Goal: Task Accomplishment & Management: Use online tool/utility

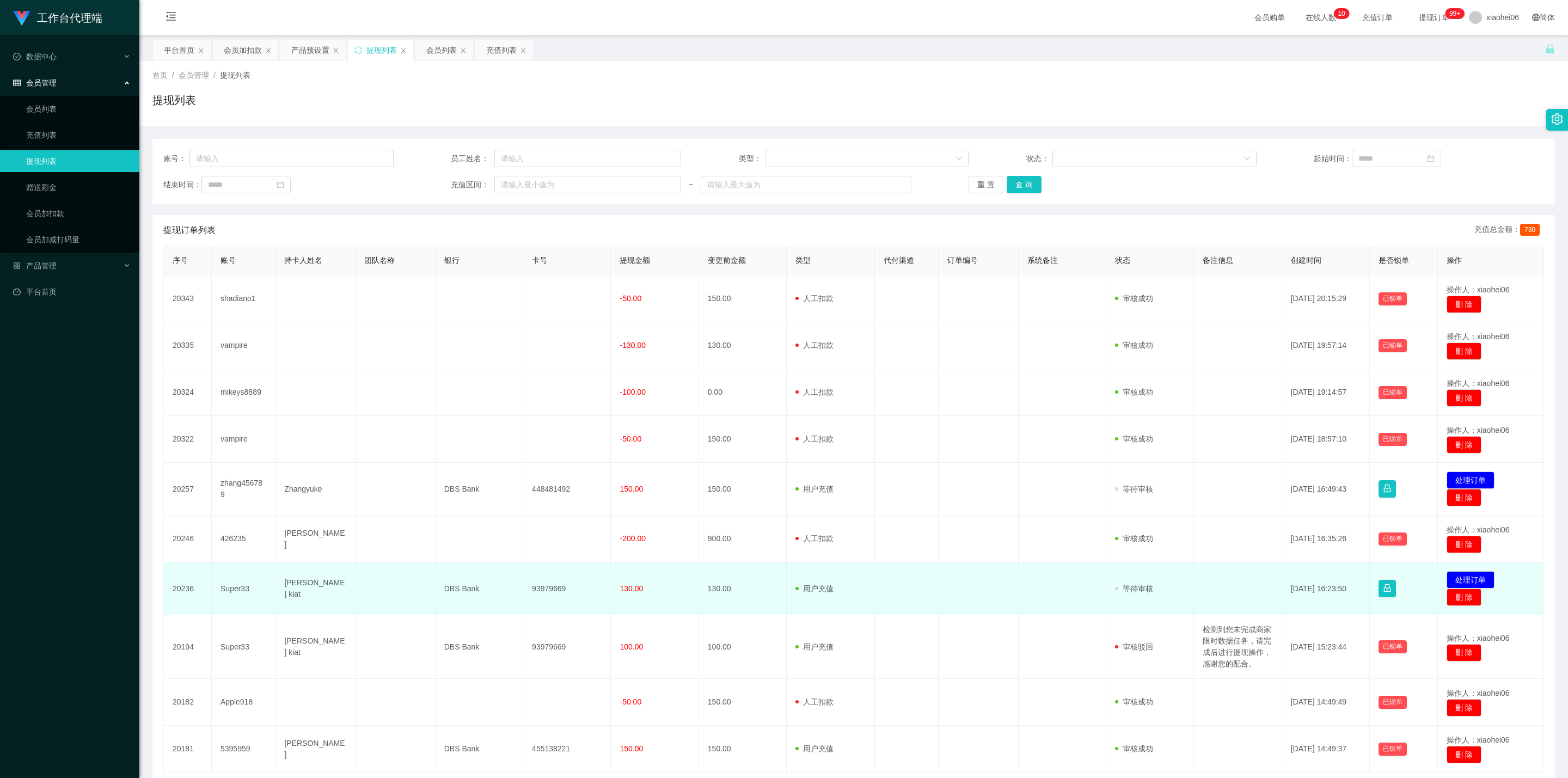
click at [542, 588] on td "93979669" at bounding box center [567, 588] width 88 height 53
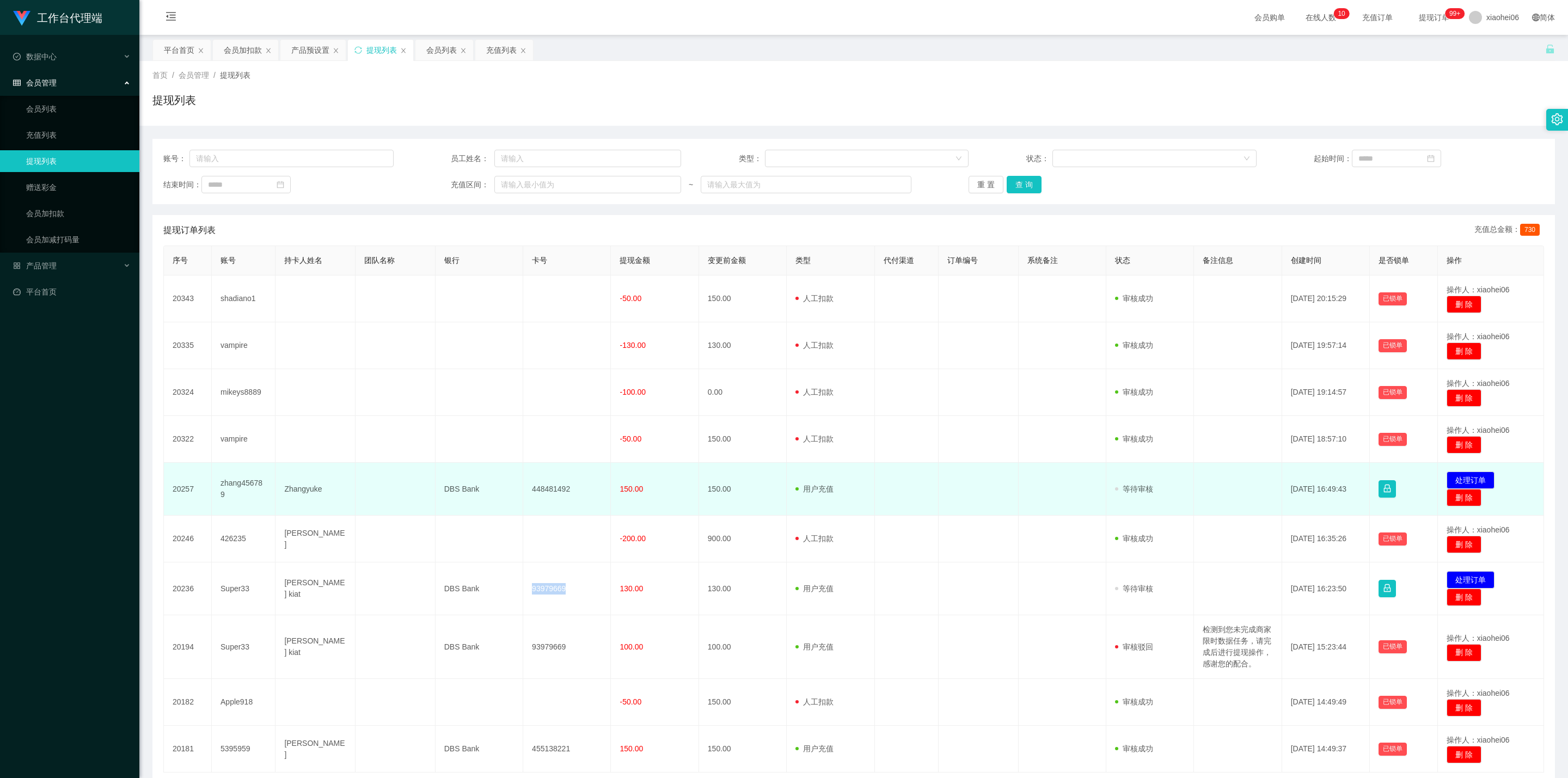
copy td "93979669"
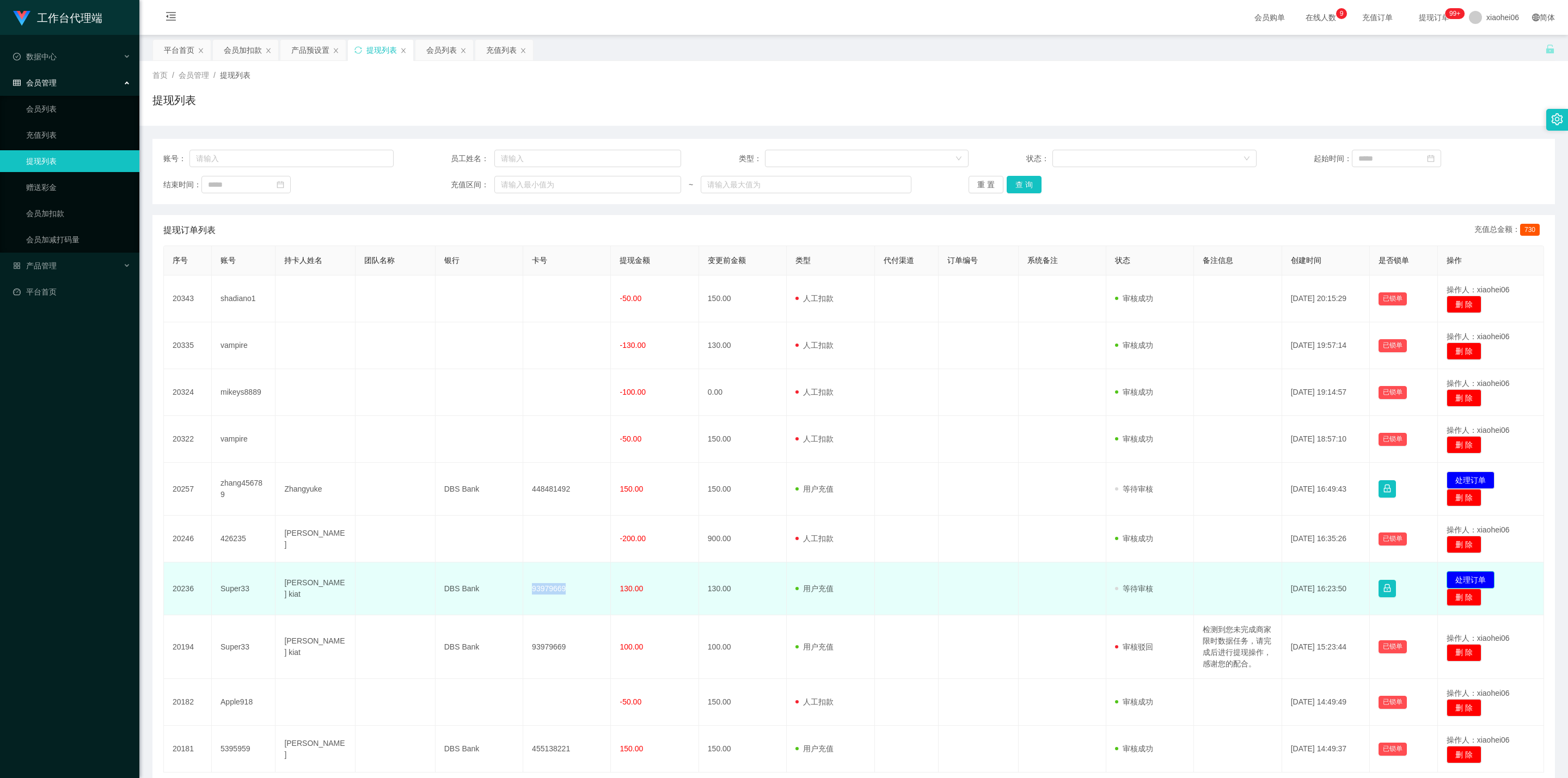
click at [1392, 576] on button "处理订单" at bounding box center [1471, 579] width 48 height 17
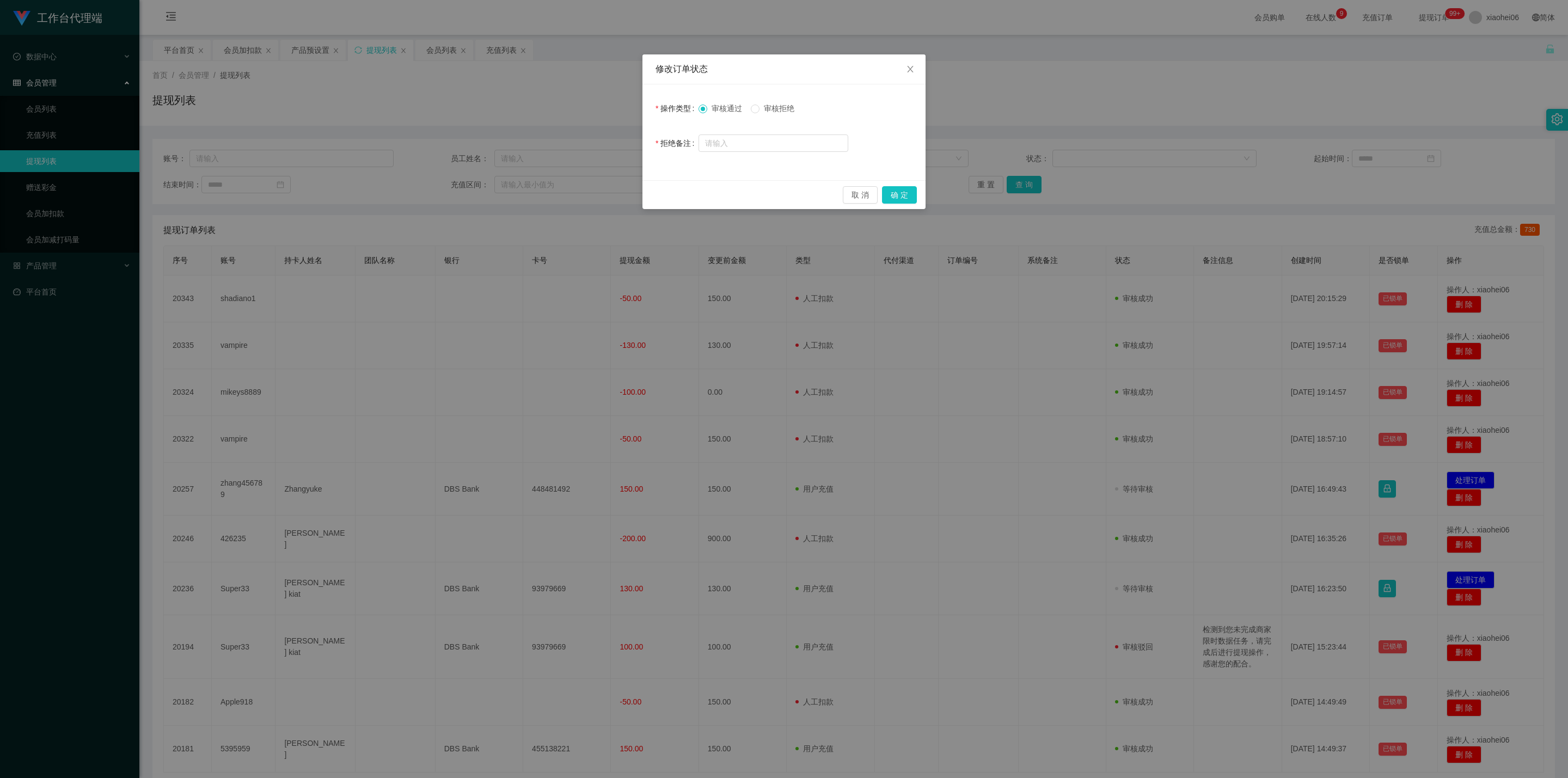
click at [1287, 611] on div "修改订单状态 操作类型 审核通过 审核拒绝 拒绝备注 取 消 确 定" at bounding box center [784, 389] width 1568 height 778
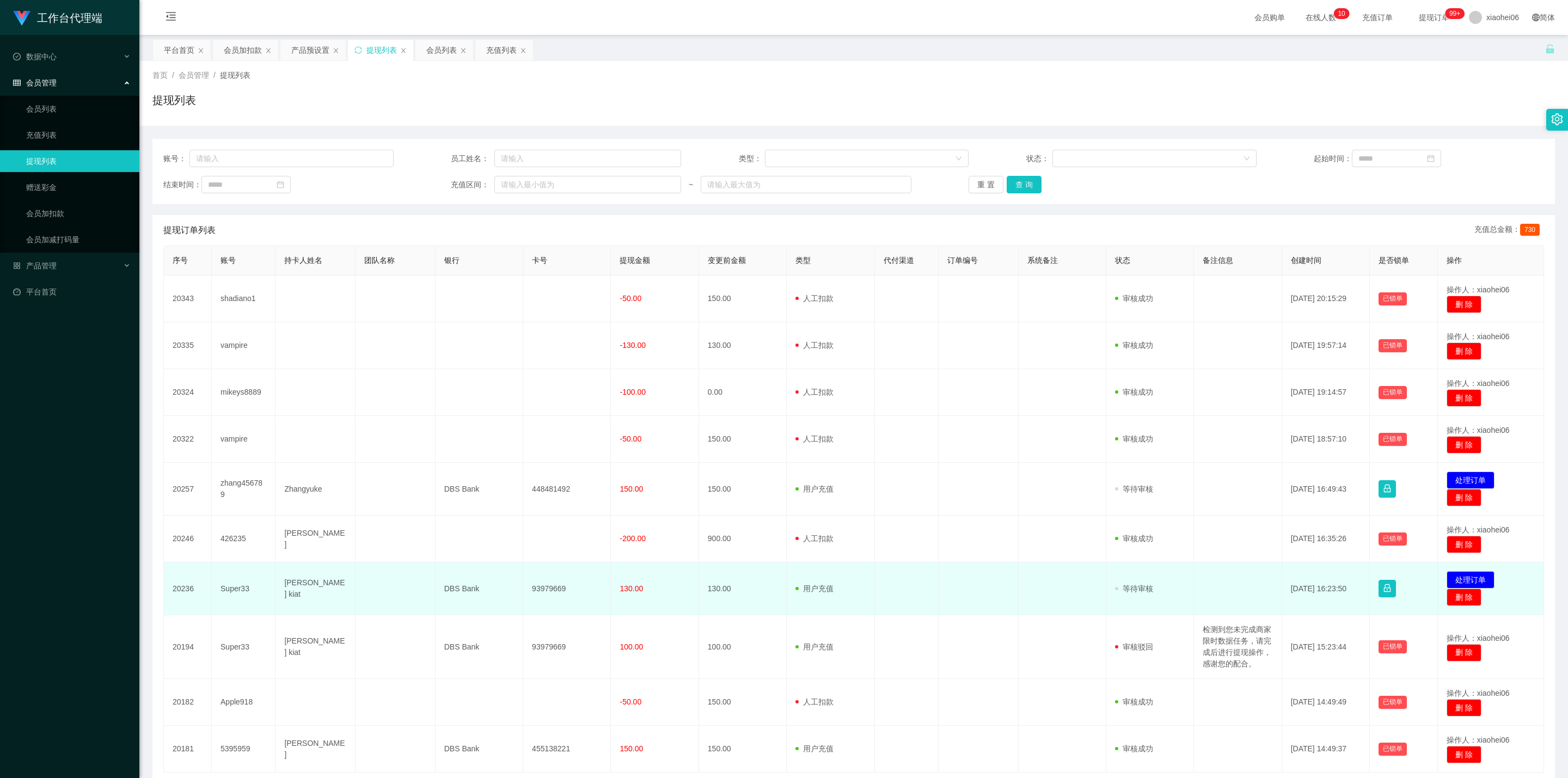
drag, startPoint x: 1497, startPoint y: 576, endPoint x: 1487, endPoint y: 575, distance: 10.0
click at [1392, 575] on td "发起代付 处理订单 删 除" at bounding box center [1491, 588] width 106 height 53
click at [1392, 582] on button "处理订单" at bounding box center [1471, 579] width 48 height 17
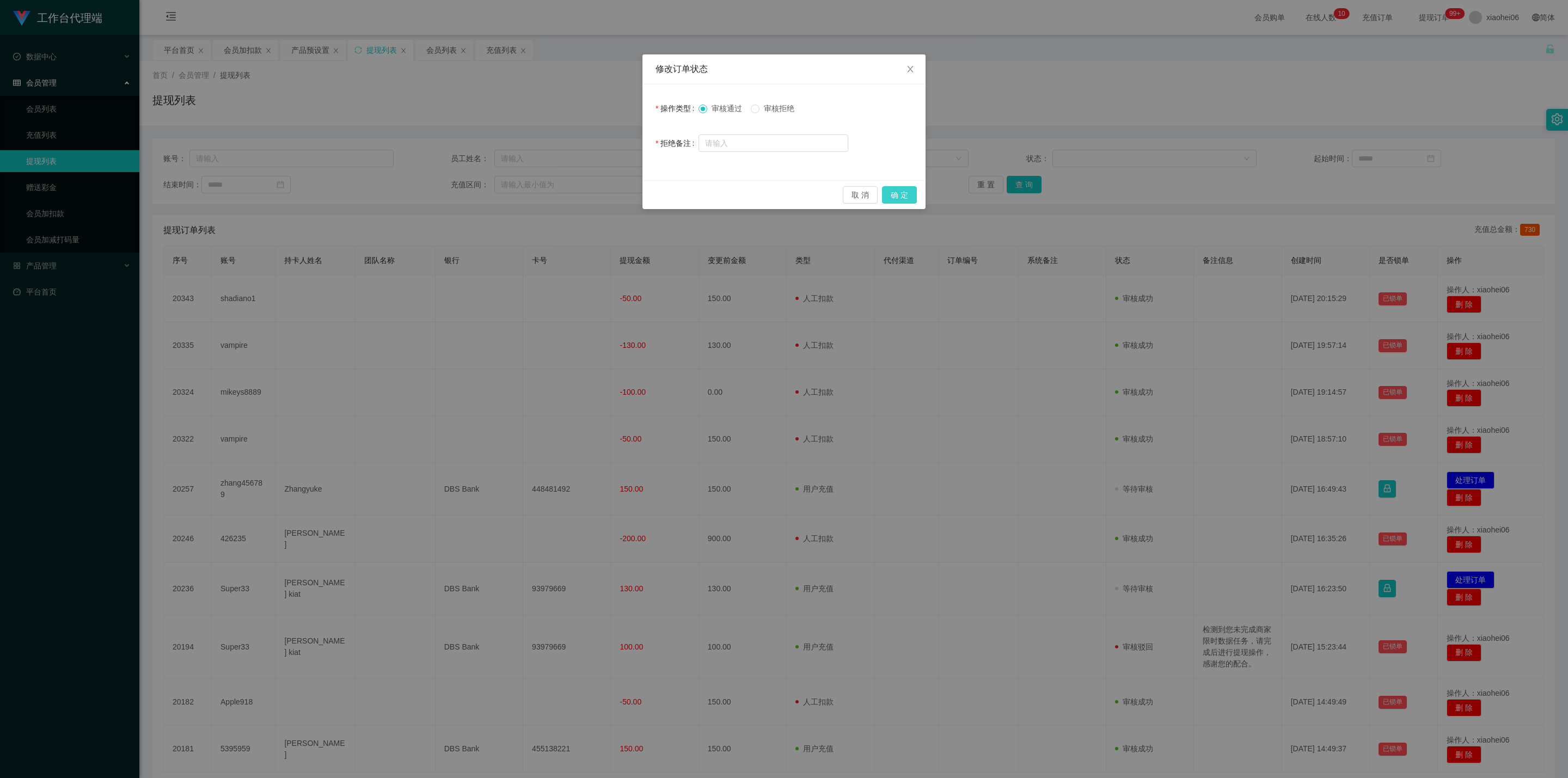
click at [897, 197] on button "确 定" at bounding box center [899, 195] width 35 height 17
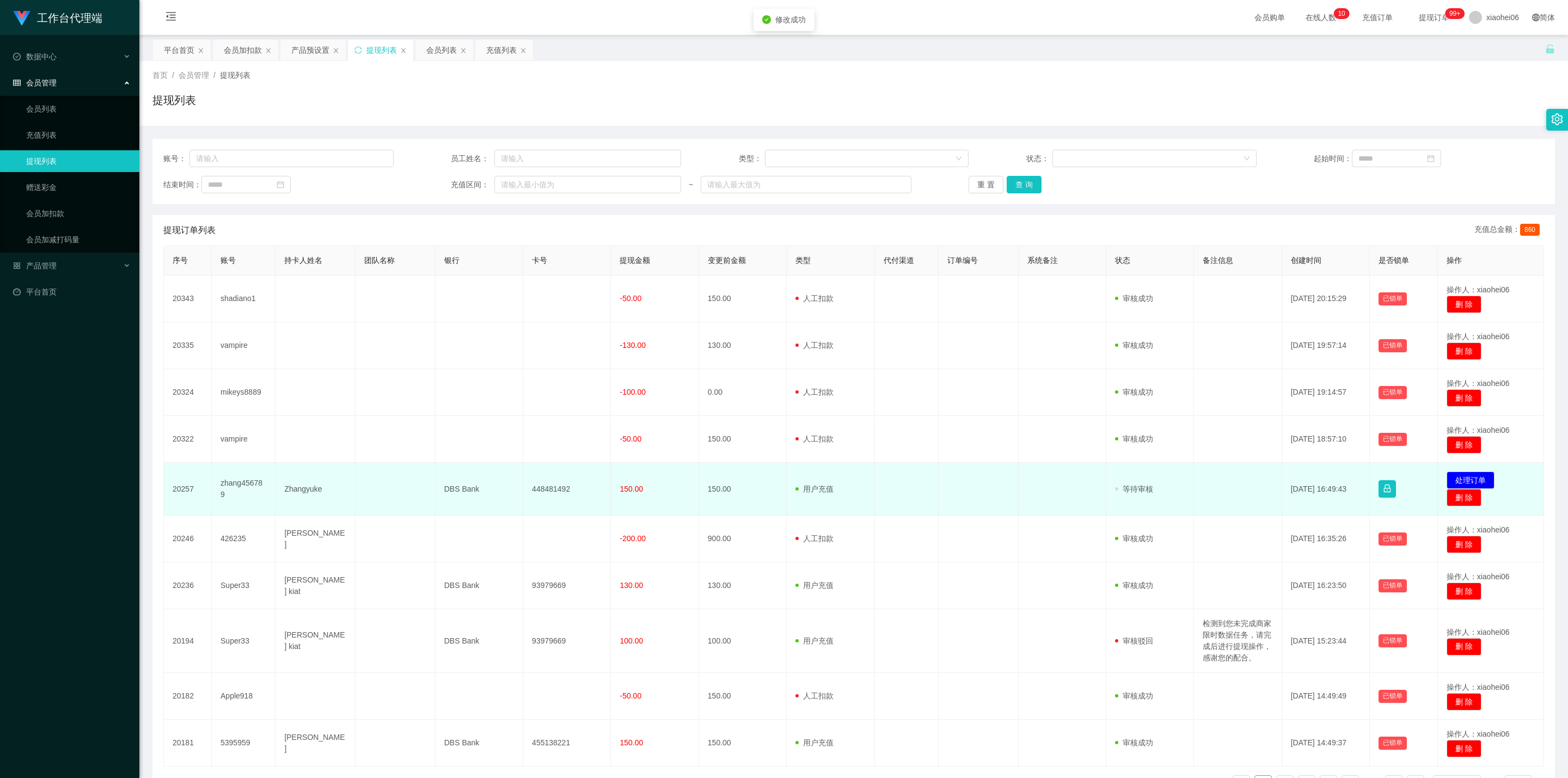
click at [234, 490] on td "zhang456789" at bounding box center [243, 489] width 64 height 53
click at [557, 487] on td "448481492" at bounding box center [567, 489] width 88 height 53
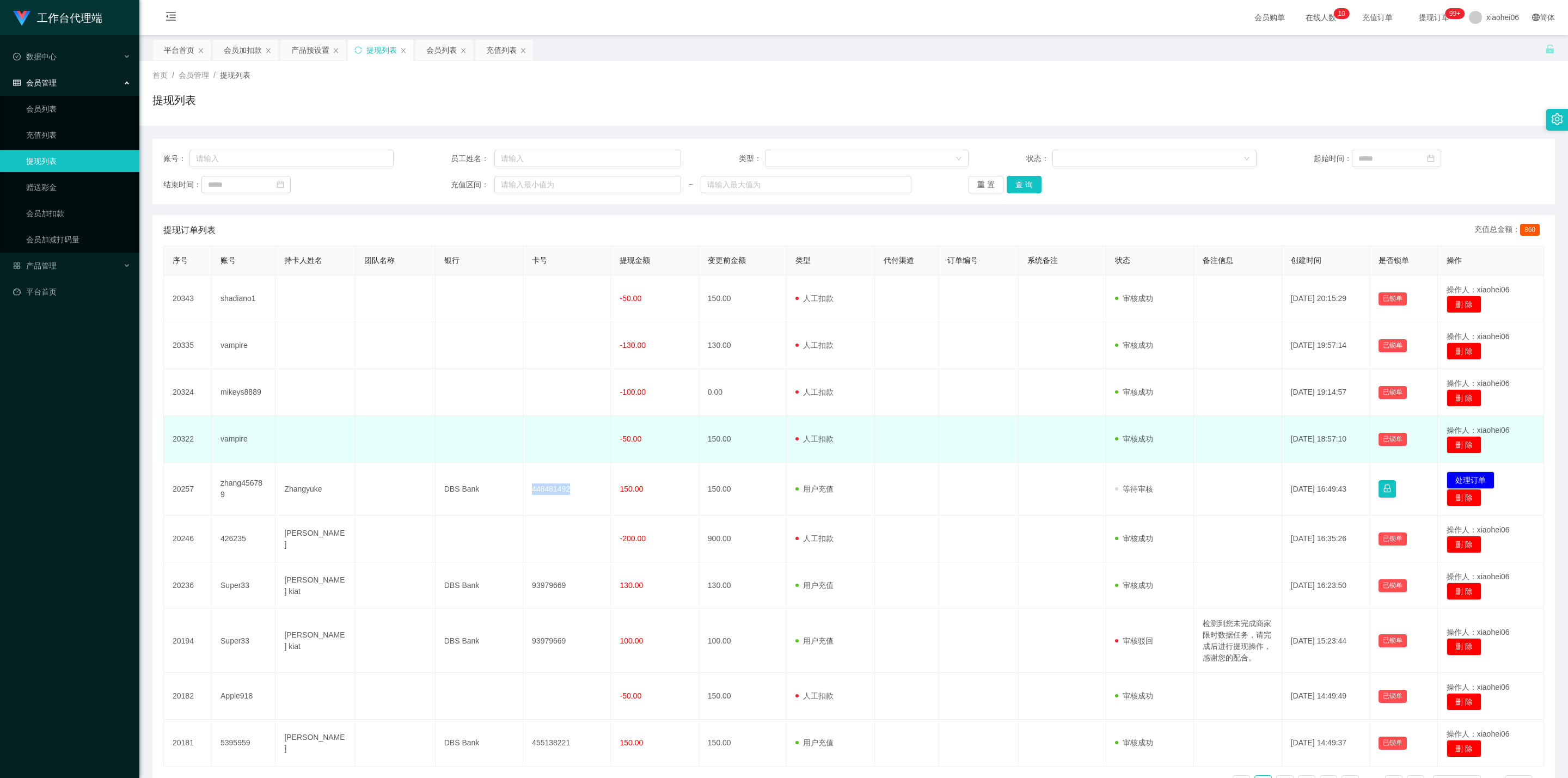
drag, startPoint x: 557, startPoint y: 487, endPoint x: 644, endPoint y: 430, distance: 104.0
click at [556, 487] on td "448481492" at bounding box center [567, 489] width 88 height 53
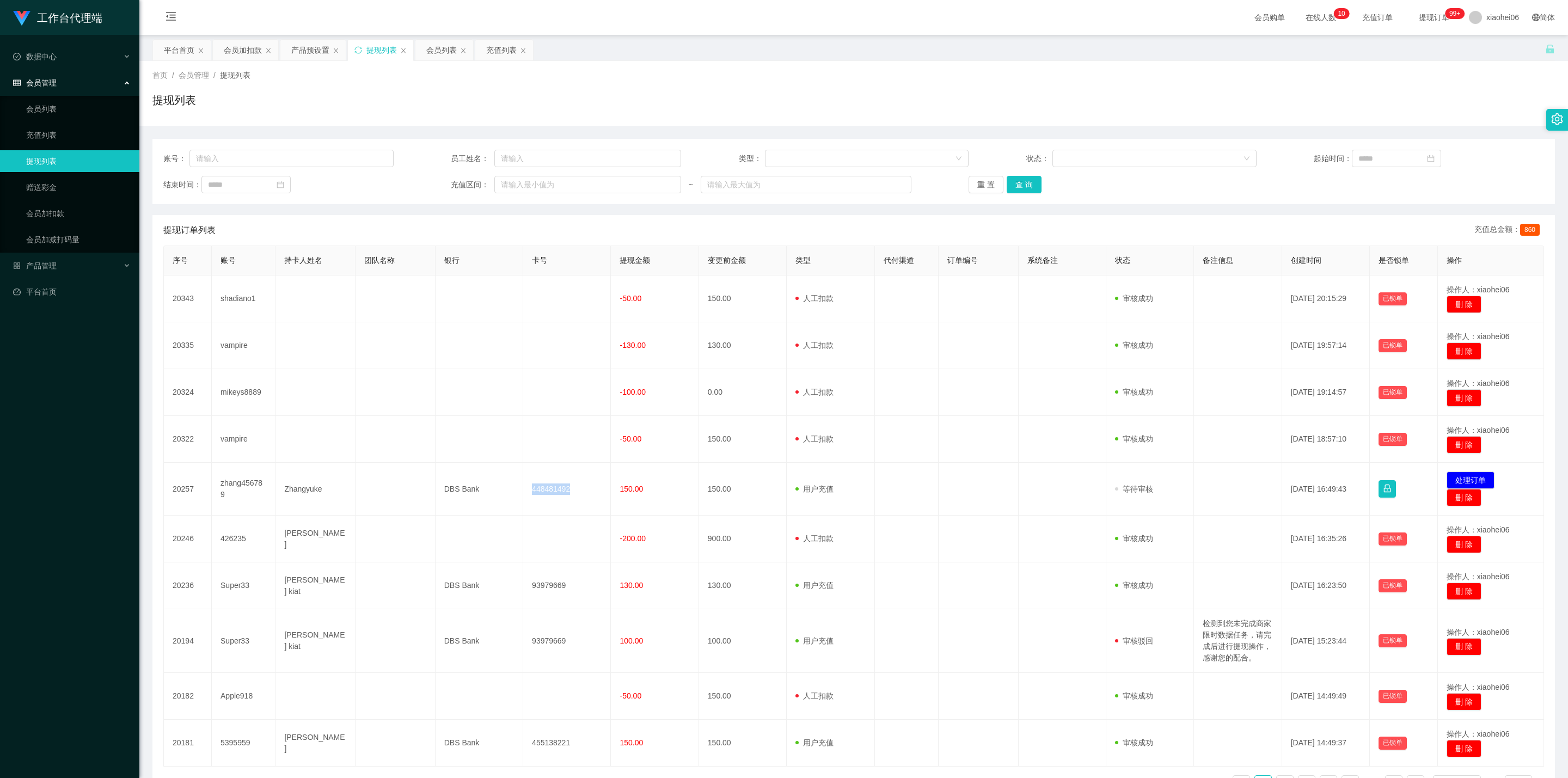
copy td "448481492"
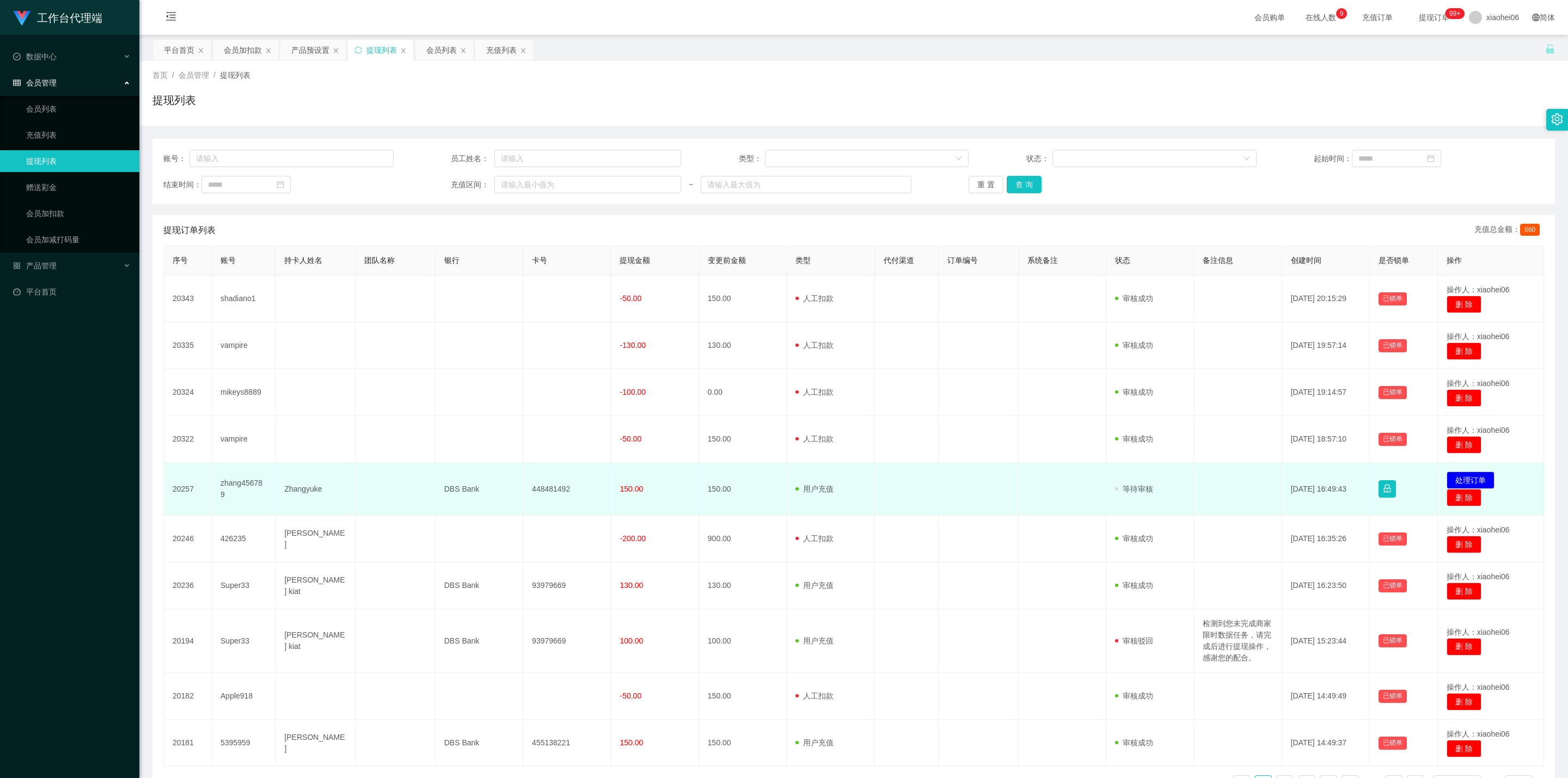
click at [732, 502] on td "150.00" at bounding box center [743, 489] width 88 height 53
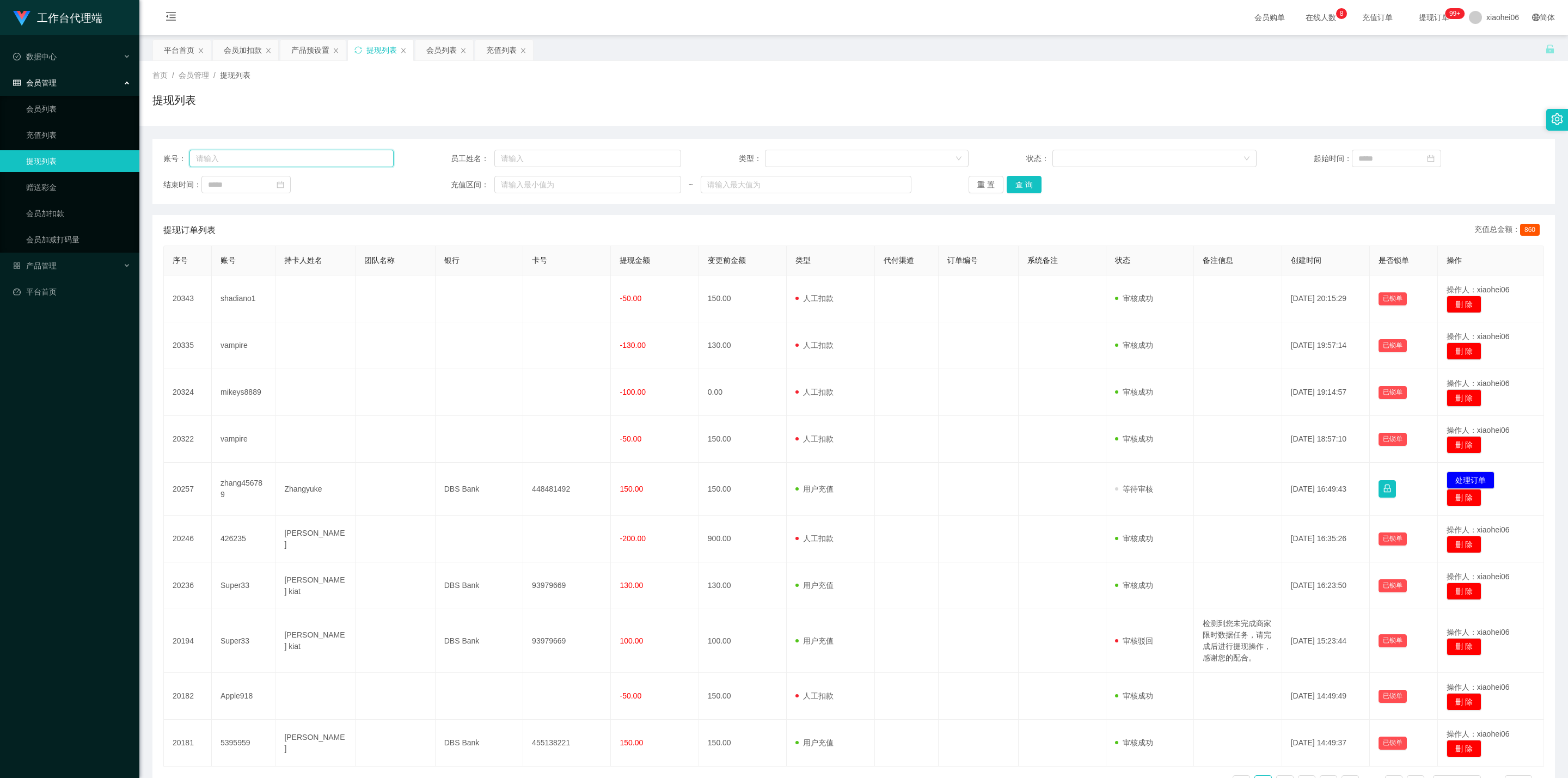
click at [296, 151] on input "text" at bounding box center [291, 158] width 204 height 17
paste input "5395959"
type input "5395959"
click at [1013, 181] on button "查 询" at bounding box center [1024, 184] width 35 height 17
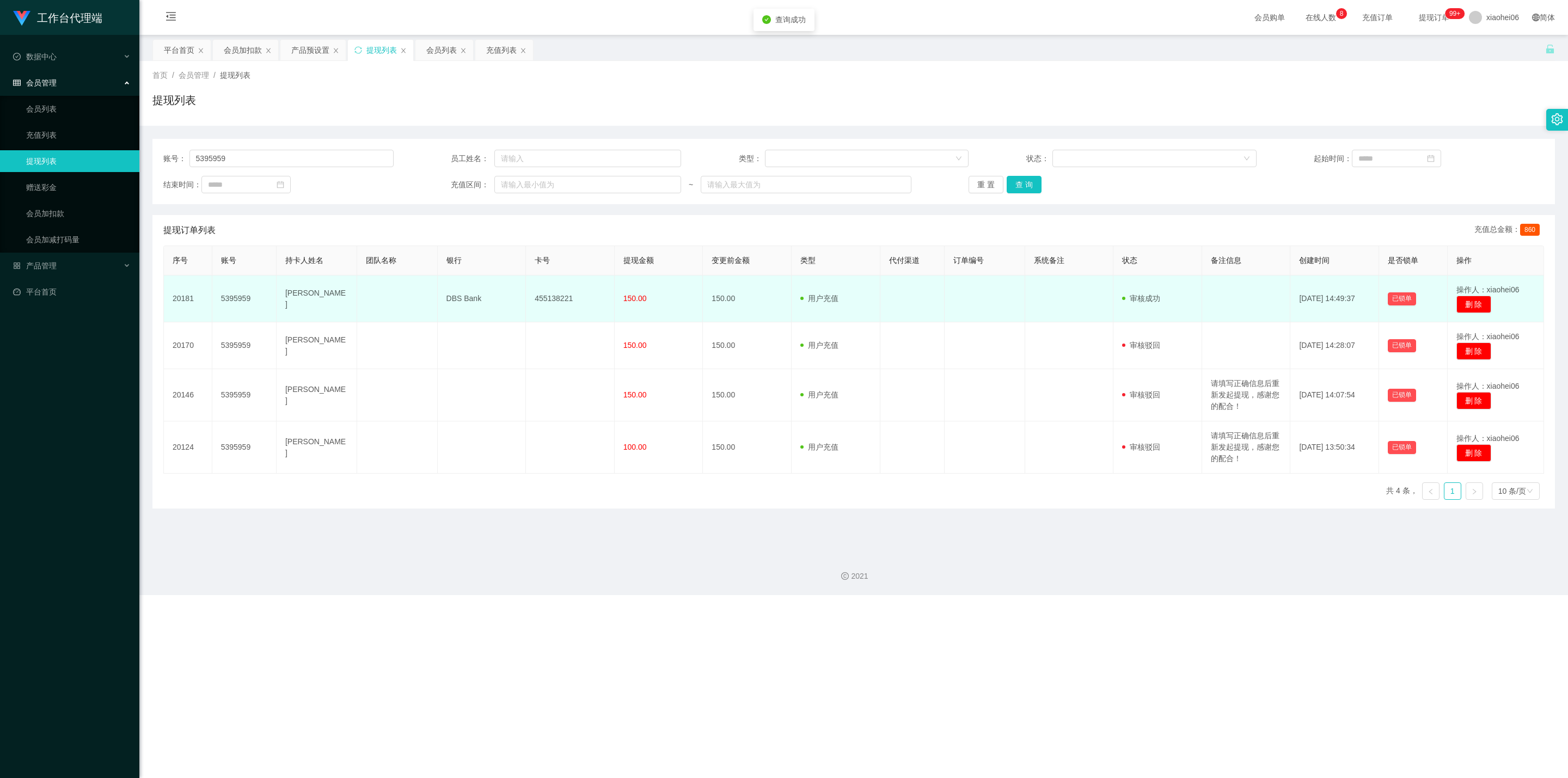
click at [546, 300] on td "455138221" at bounding box center [570, 299] width 88 height 47
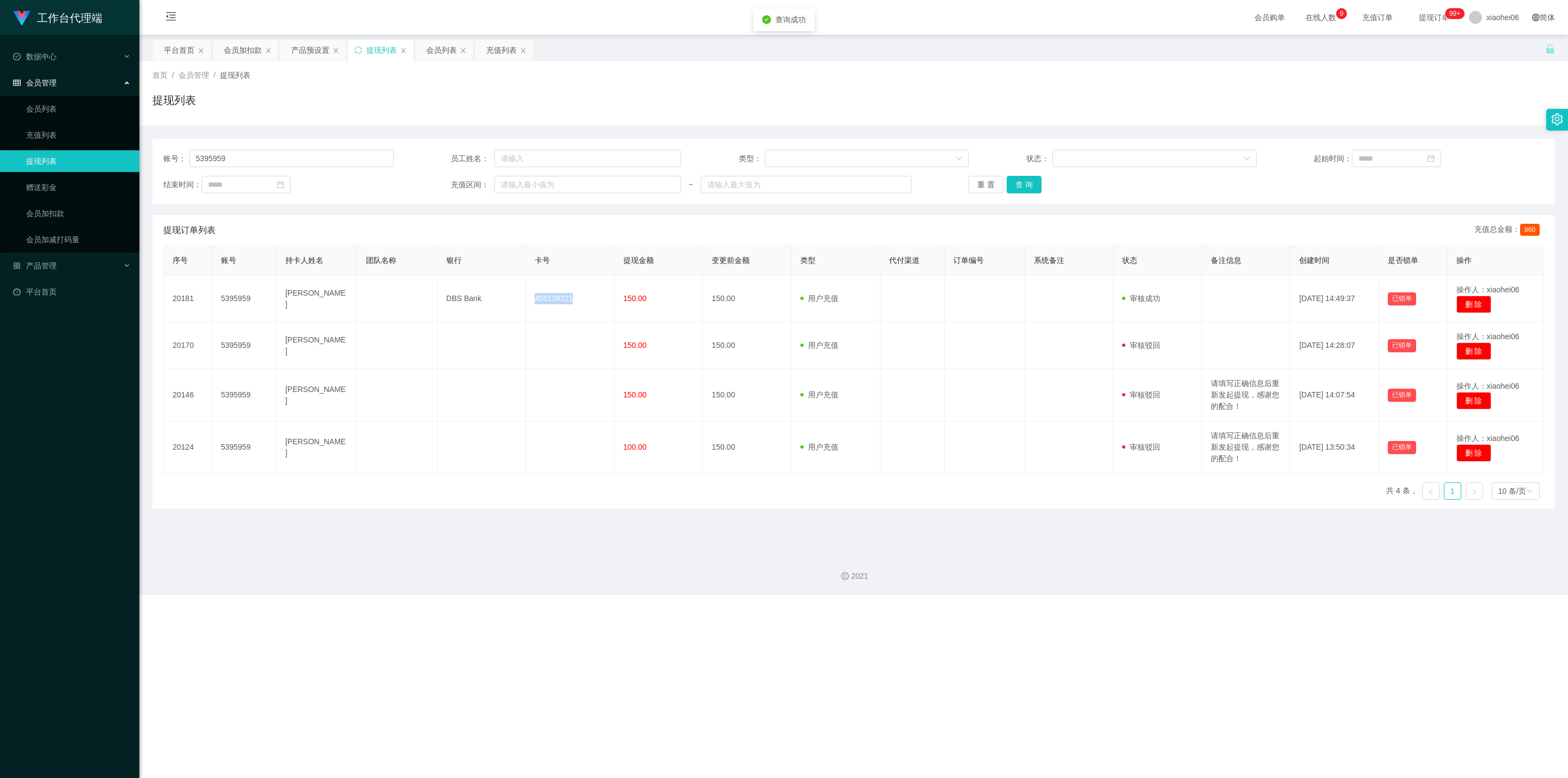
copy td "455138221"
